Goal: Navigation & Orientation: Find specific page/section

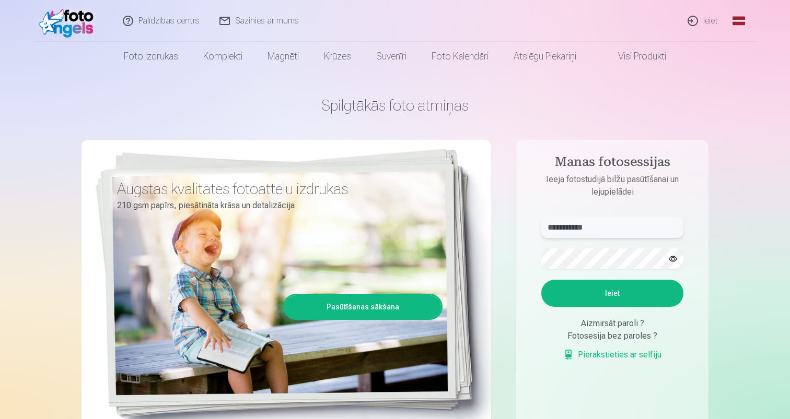
type input "**********"
click at [612, 294] on button "Ieiet" at bounding box center [612, 293] width 142 height 27
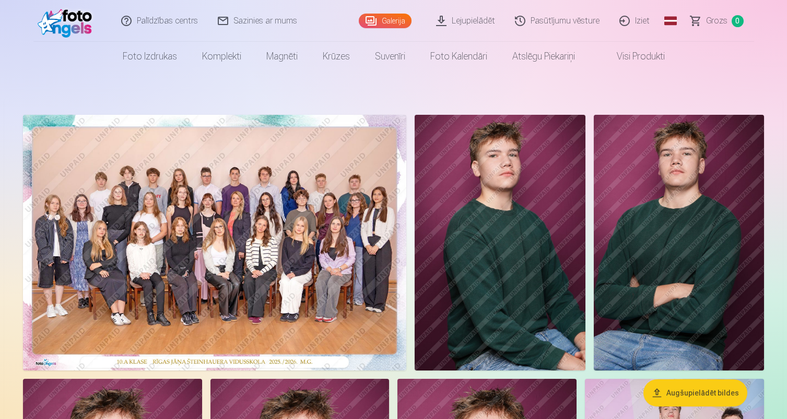
click at [284, 224] on img at bounding box center [214, 243] width 383 height 256
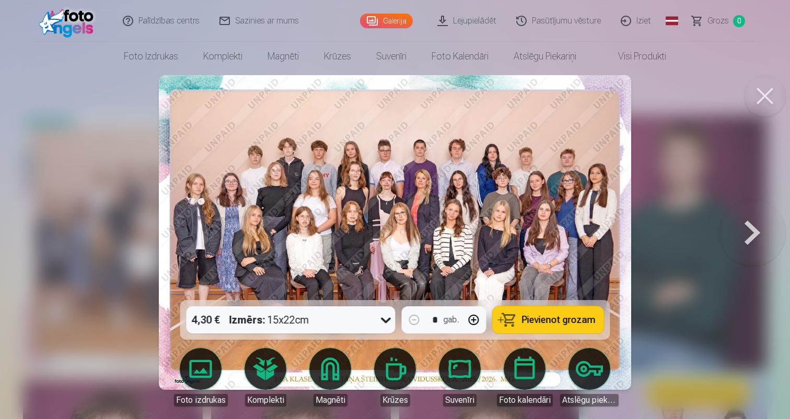
click at [743, 232] on button at bounding box center [752, 232] width 67 height 114
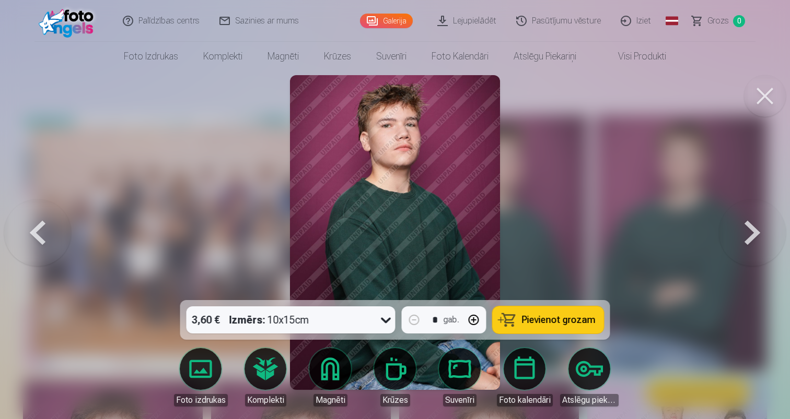
click at [746, 232] on button at bounding box center [752, 232] width 67 height 114
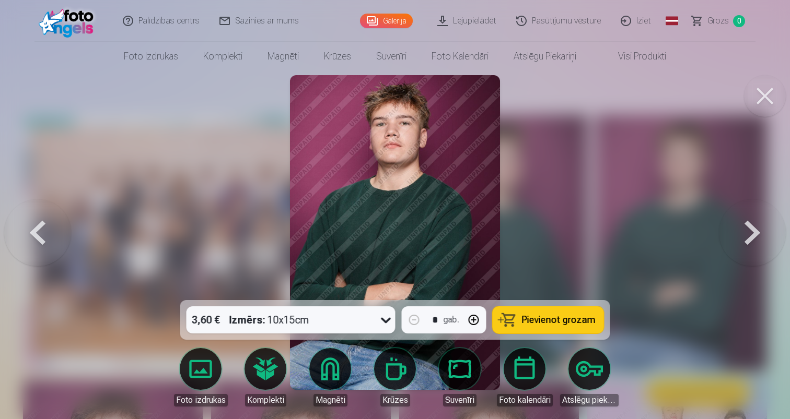
click at [746, 232] on button at bounding box center [752, 232] width 67 height 114
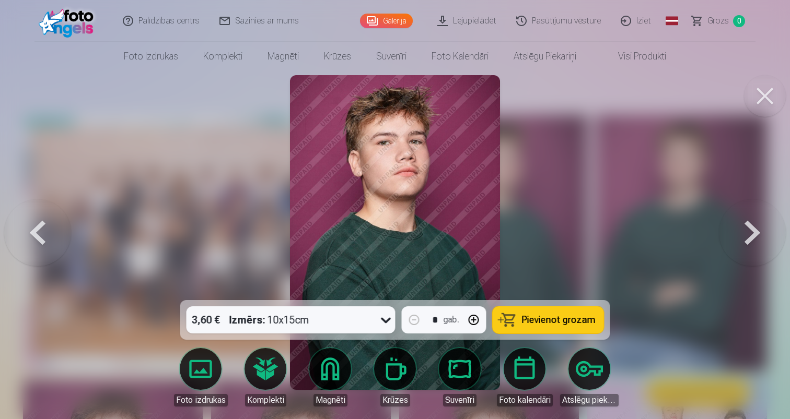
click at [746, 232] on button at bounding box center [752, 232] width 67 height 114
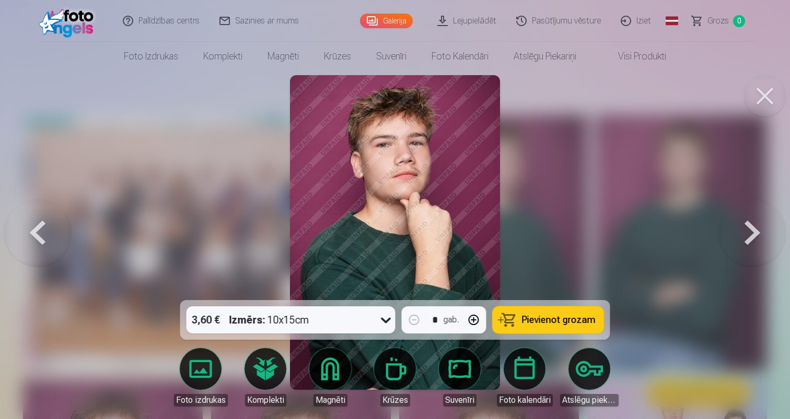
click at [746, 232] on button at bounding box center [752, 232] width 67 height 114
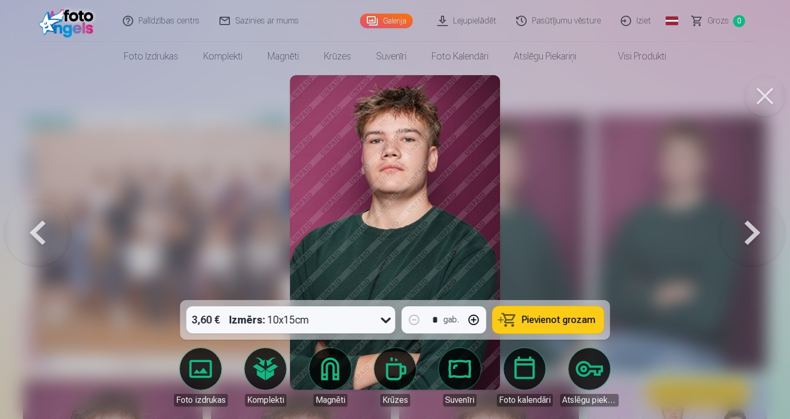
click at [746, 232] on button at bounding box center [752, 232] width 67 height 114
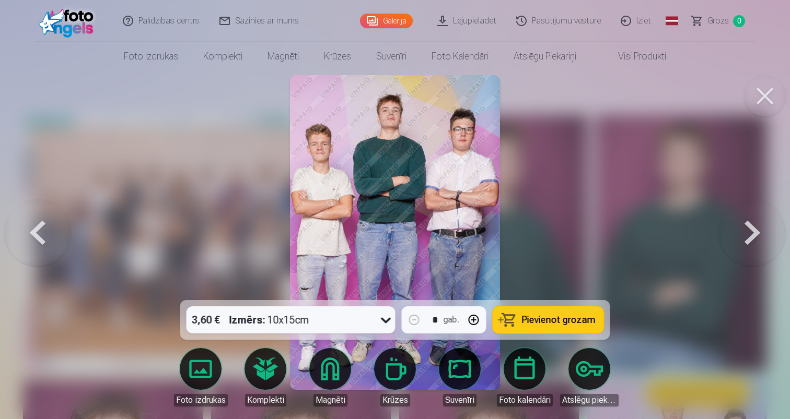
click at [746, 232] on button at bounding box center [752, 232] width 67 height 114
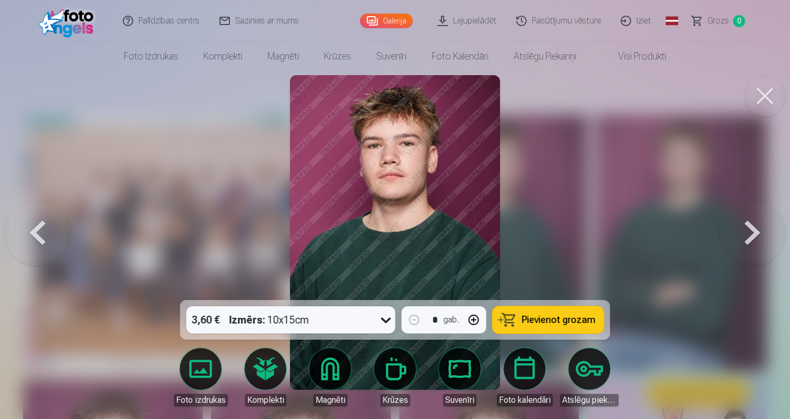
click at [42, 235] on button at bounding box center [37, 232] width 67 height 114
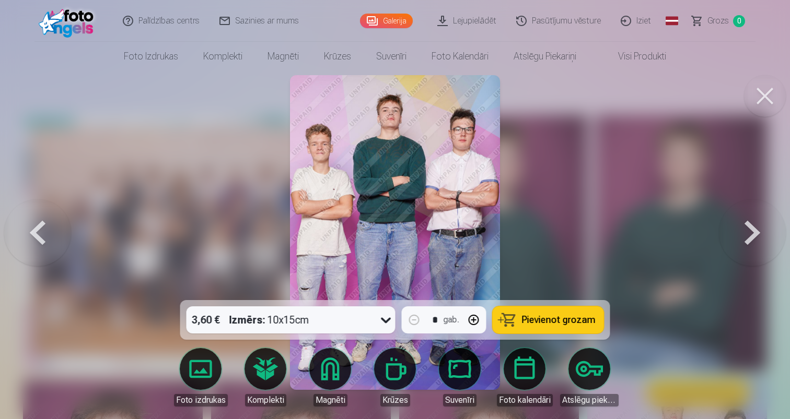
click at [757, 239] on button at bounding box center [752, 232] width 67 height 114
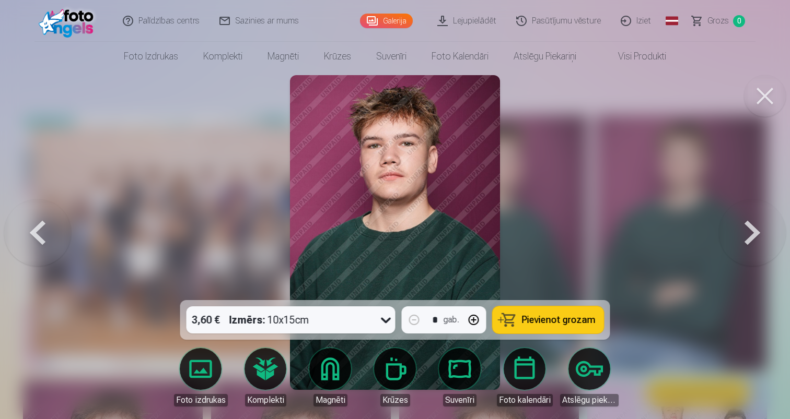
click at [757, 239] on button at bounding box center [752, 232] width 67 height 114
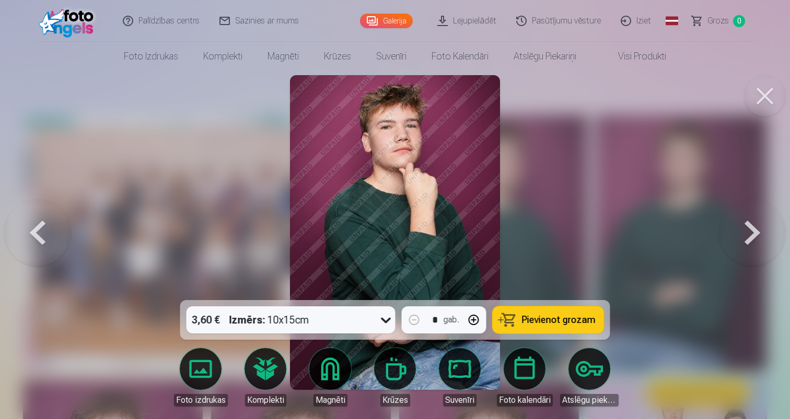
click at [757, 239] on button at bounding box center [752, 232] width 67 height 114
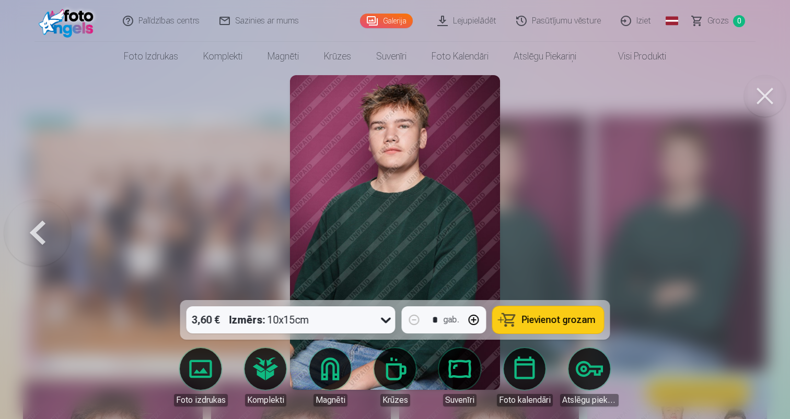
click at [757, 239] on div at bounding box center [395, 209] width 790 height 419
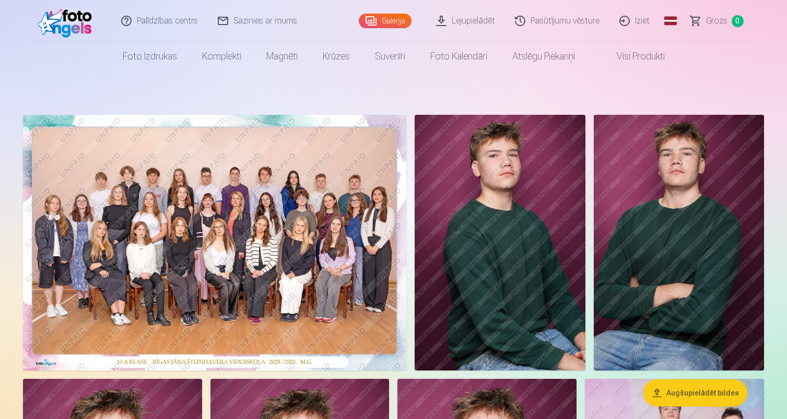
click at [336, 243] on img at bounding box center [214, 243] width 383 height 256
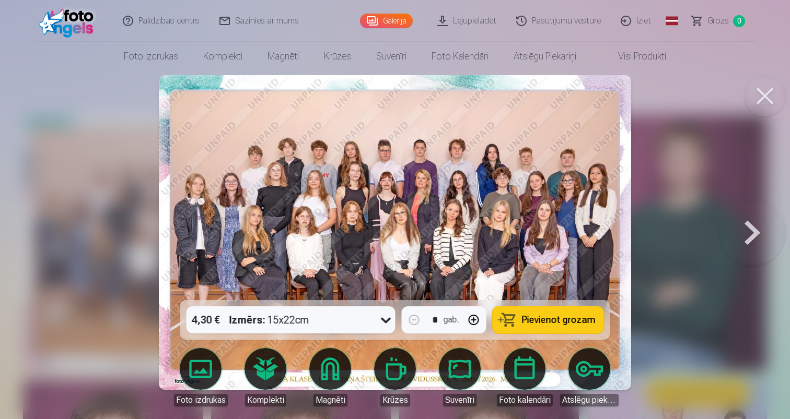
click at [750, 240] on button at bounding box center [752, 232] width 67 height 114
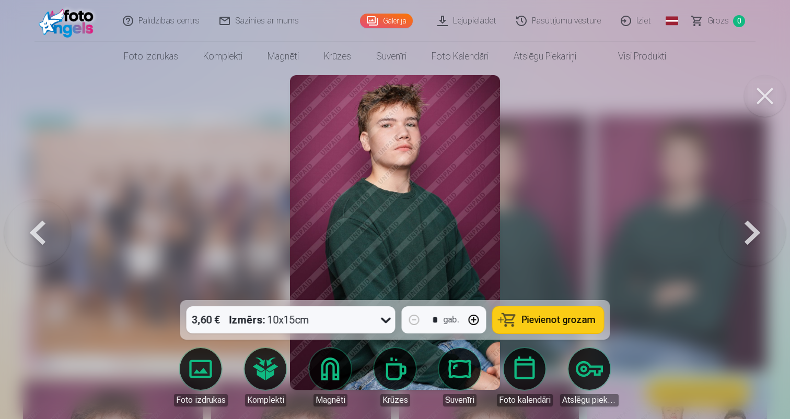
click at [750, 240] on button at bounding box center [752, 232] width 67 height 114
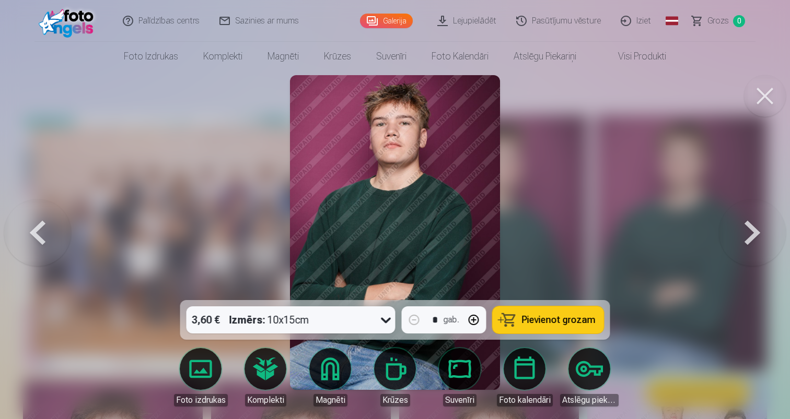
click at [750, 240] on button at bounding box center [752, 232] width 67 height 114
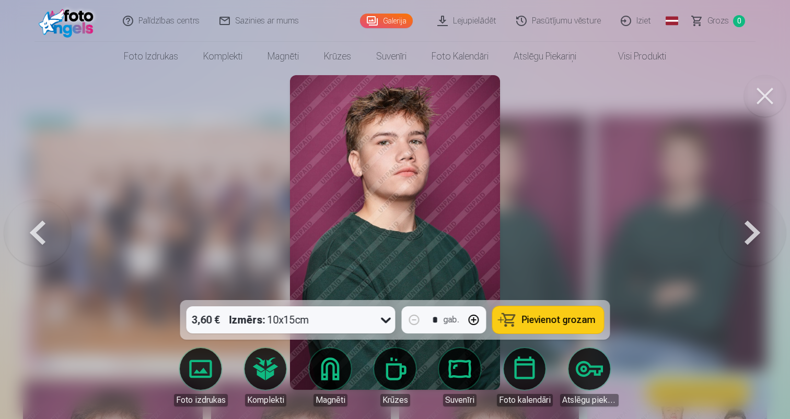
click at [750, 240] on button at bounding box center [752, 232] width 67 height 114
